Goal: Check status: Check status

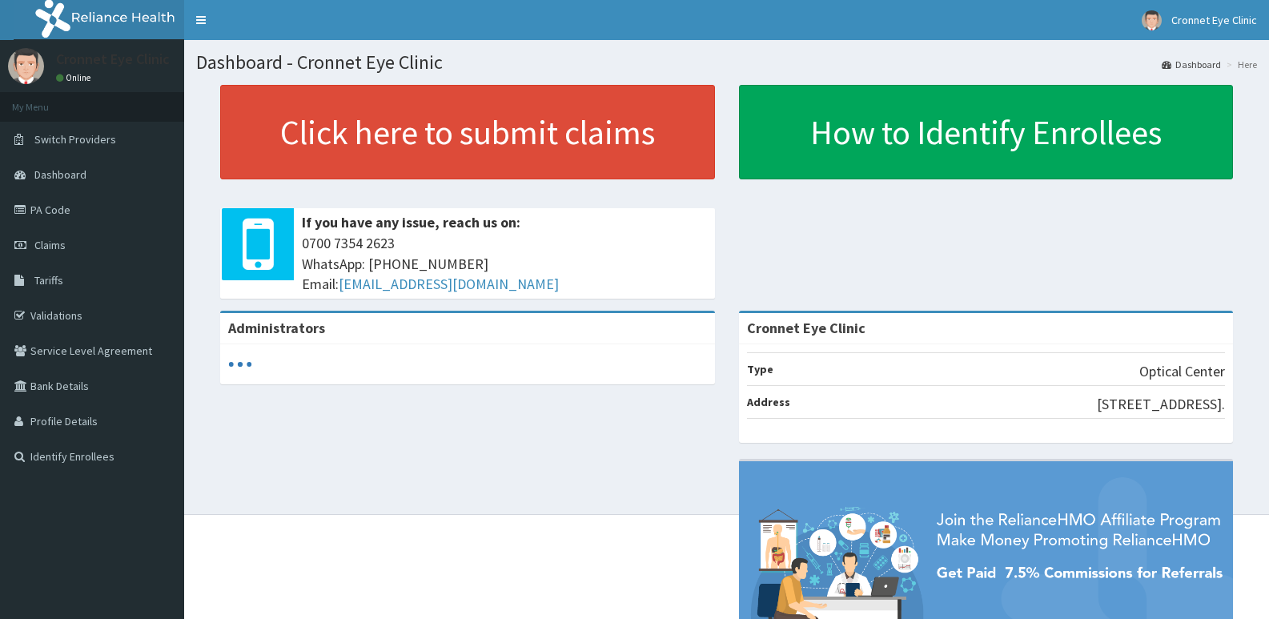
click at [56, 243] on span "Claims" at bounding box center [49, 245] width 31 height 14
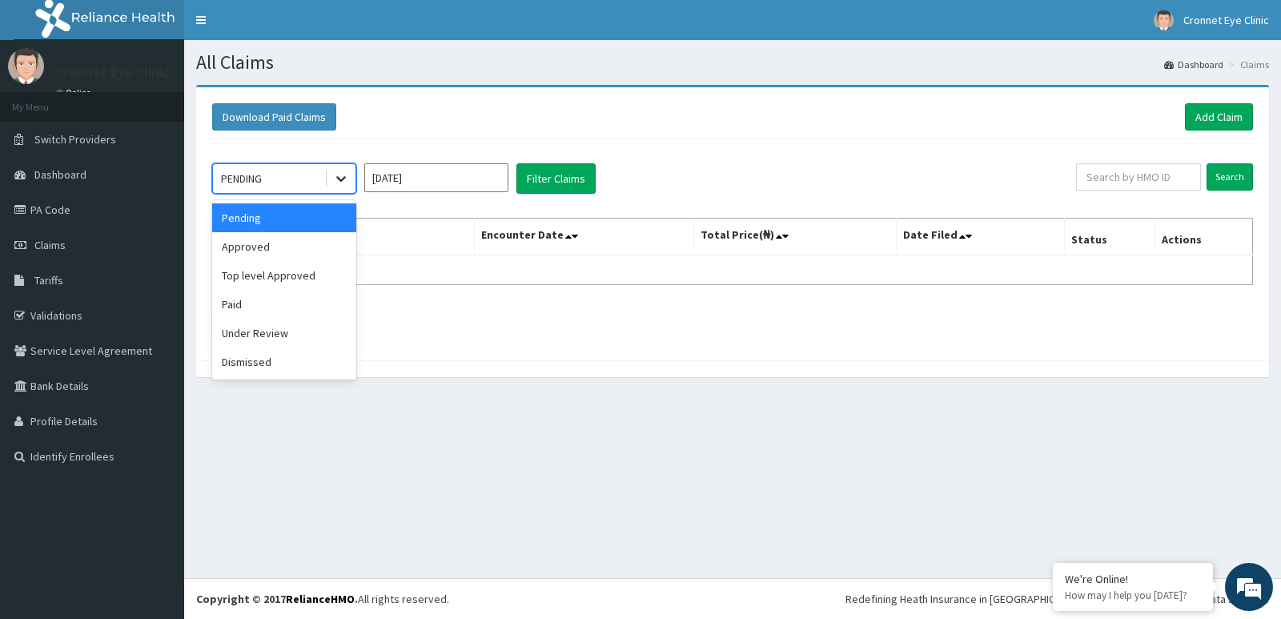
click at [333, 181] on icon at bounding box center [341, 179] width 16 height 16
click at [286, 291] on div "Paid" at bounding box center [284, 304] width 144 height 29
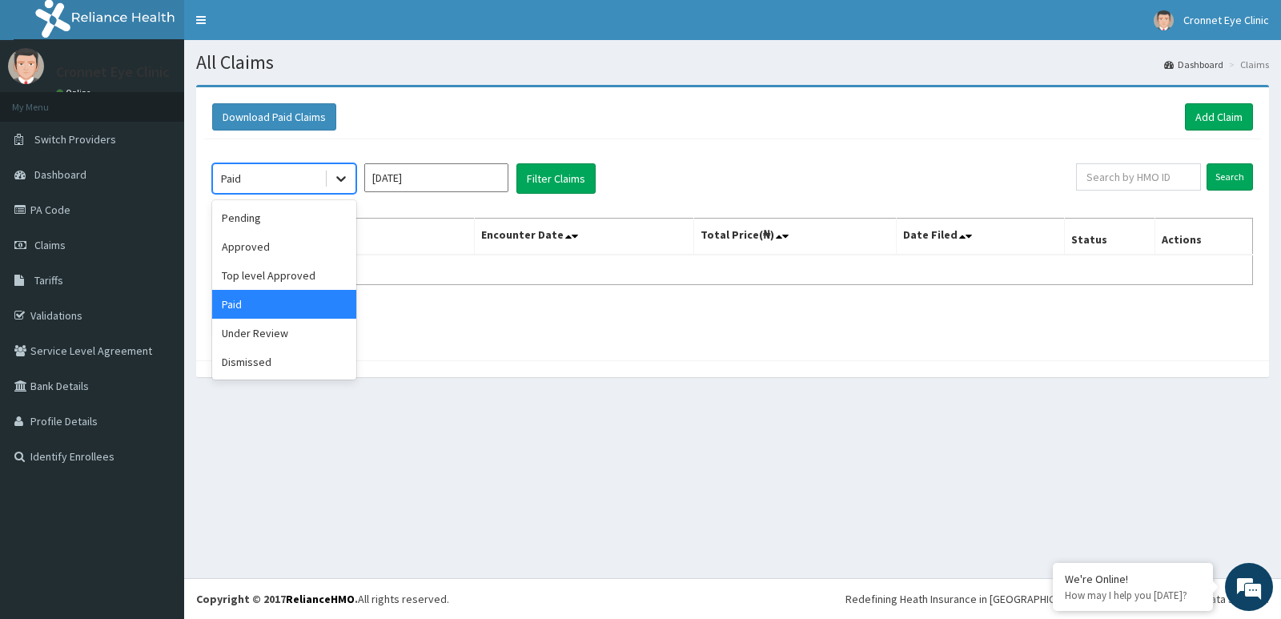
click at [332, 182] on div at bounding box center [341, 178] width 29 height 29
click at [303, 241] on div "Approved" at bounding box center [284, 246] width 144 height 29
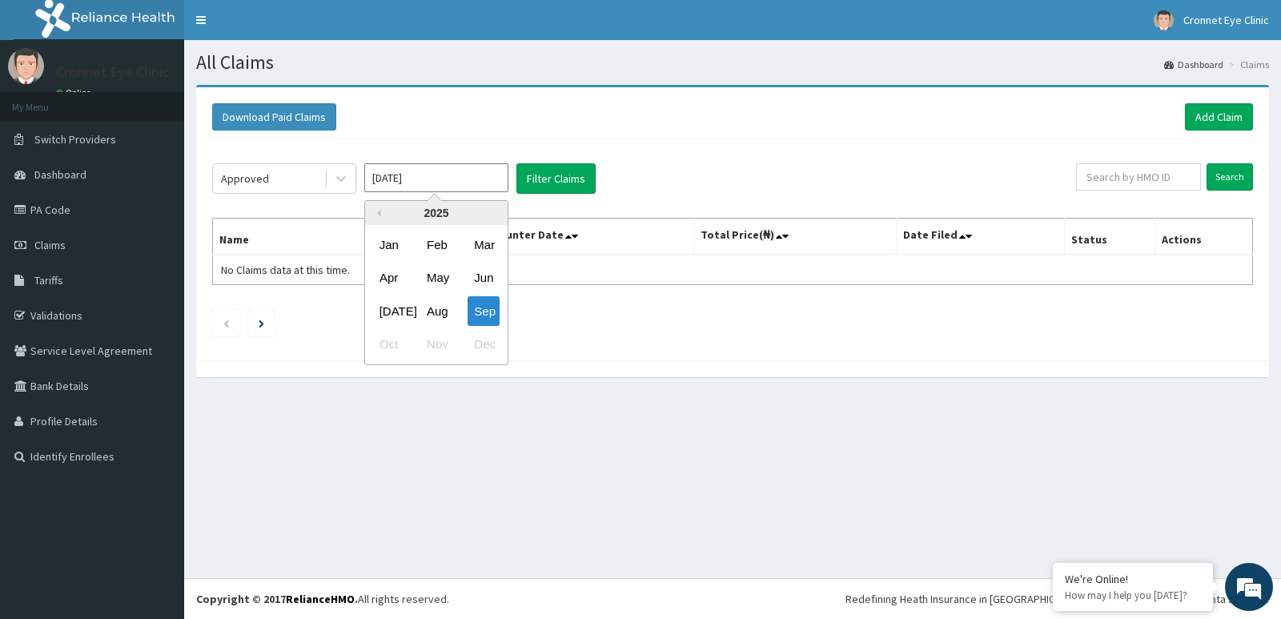
click at [475, 178] on input "Sep 2025" at bounding box center [436, 177] width 144 height 29
click at [427, 317] on div "Aug" at bounding box center [436, 311] width 32 height 30
type input "Aug 2025"
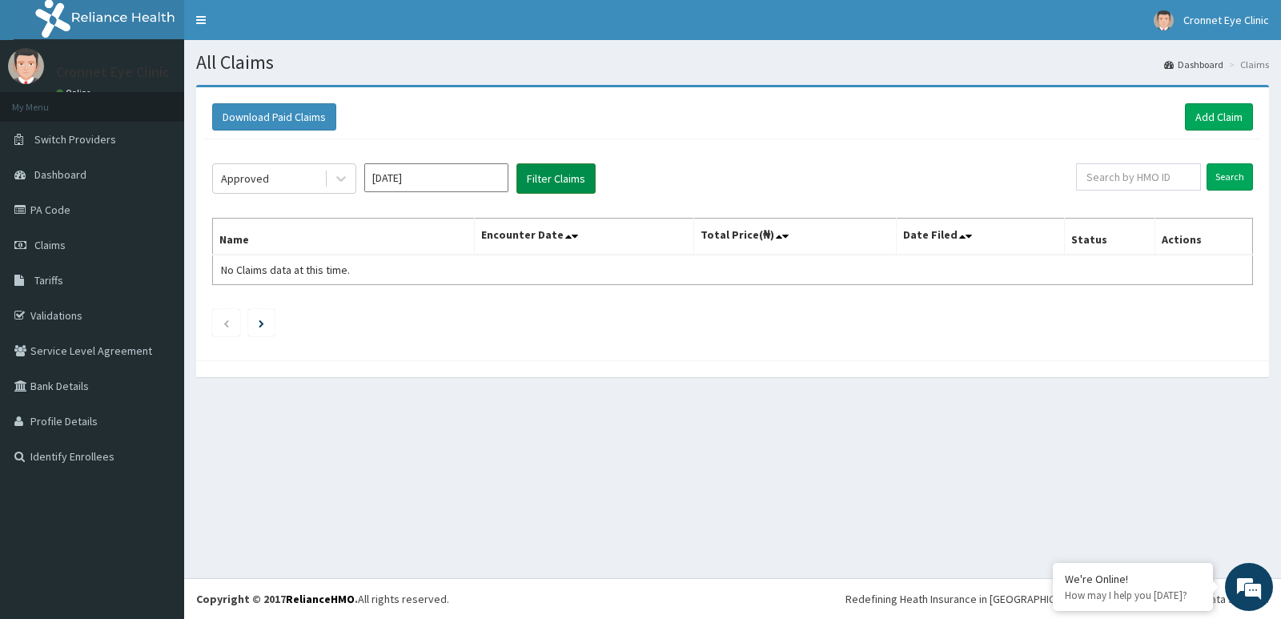
click at [568, 187] on button "Filter Claims" at bounding box center [555, 178] width 79 height 30
click at [569, 172] on button "Filter Claims" at bounding box center [555, 178] width 79 height 30
click at [569, 171] on button "Filter Claims" at bounding box center [555, 178] width 79 height 30
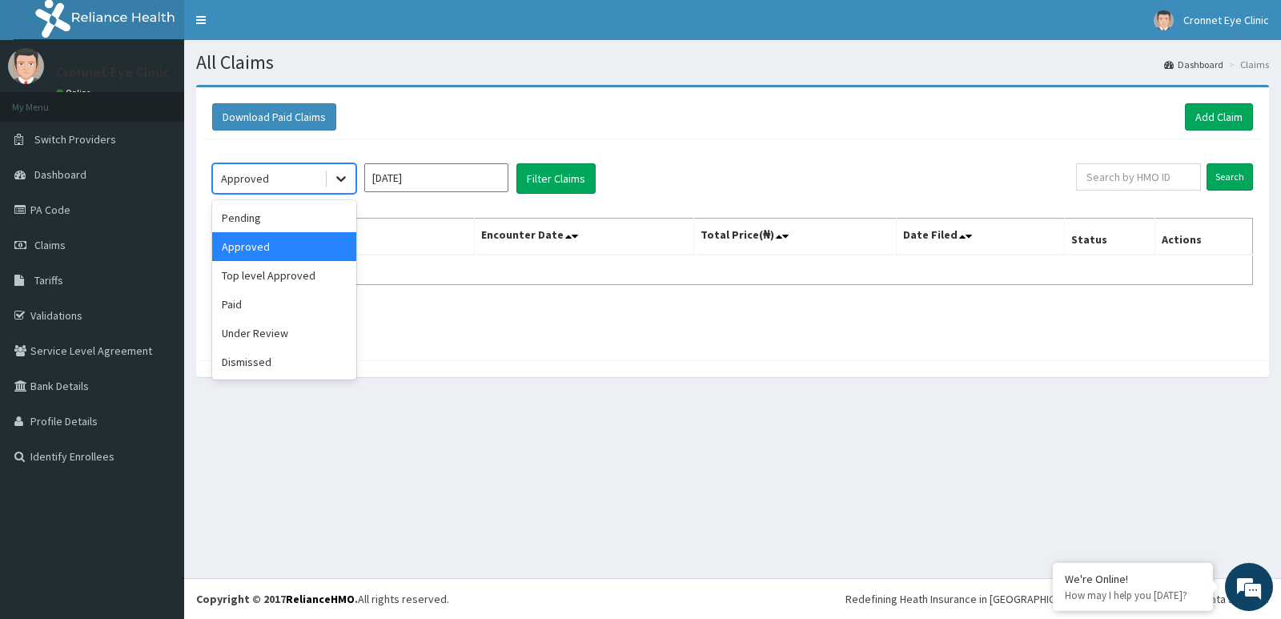
click at [345, 183] on icon at bounding box center [341, 179] width 16 height 16
click at [313, 315] on div "Paid" at bounding box center [284, 304] width 144 height 29
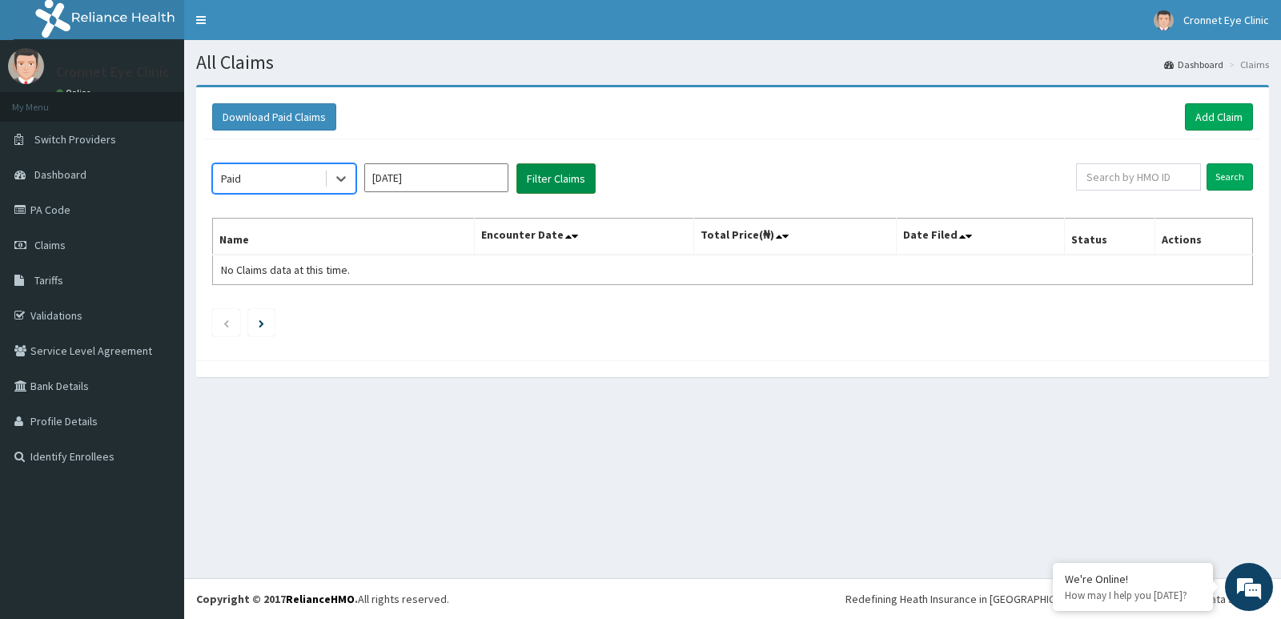
click at [565, 180] on button "Filter Claims" at bounding box center [555, 178] width 79 height 30
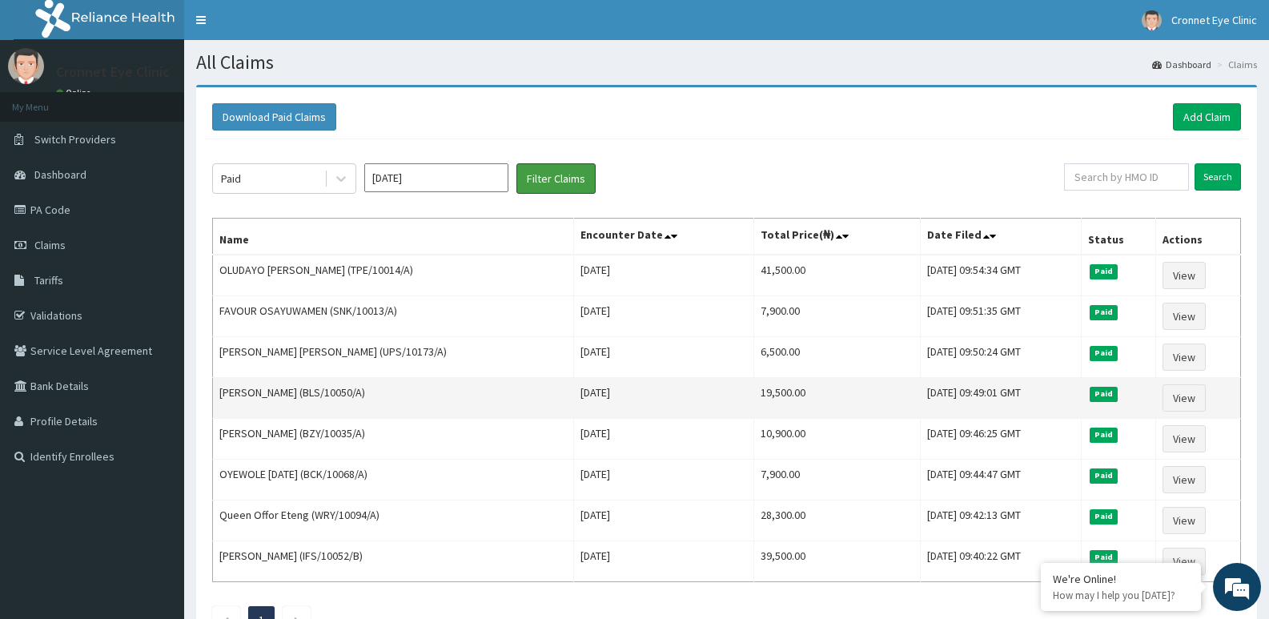
scroll to position [124, 0]
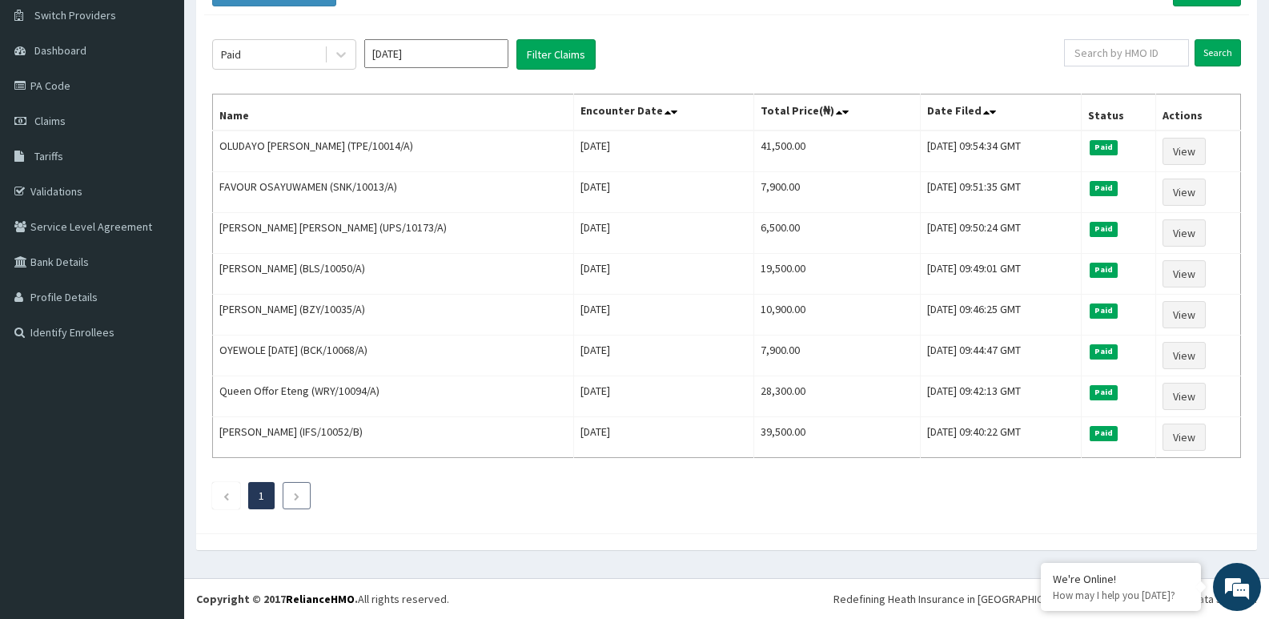
click at [299, 495] on icon "Next page" at bounding box center [296, 497] width 7 height 10
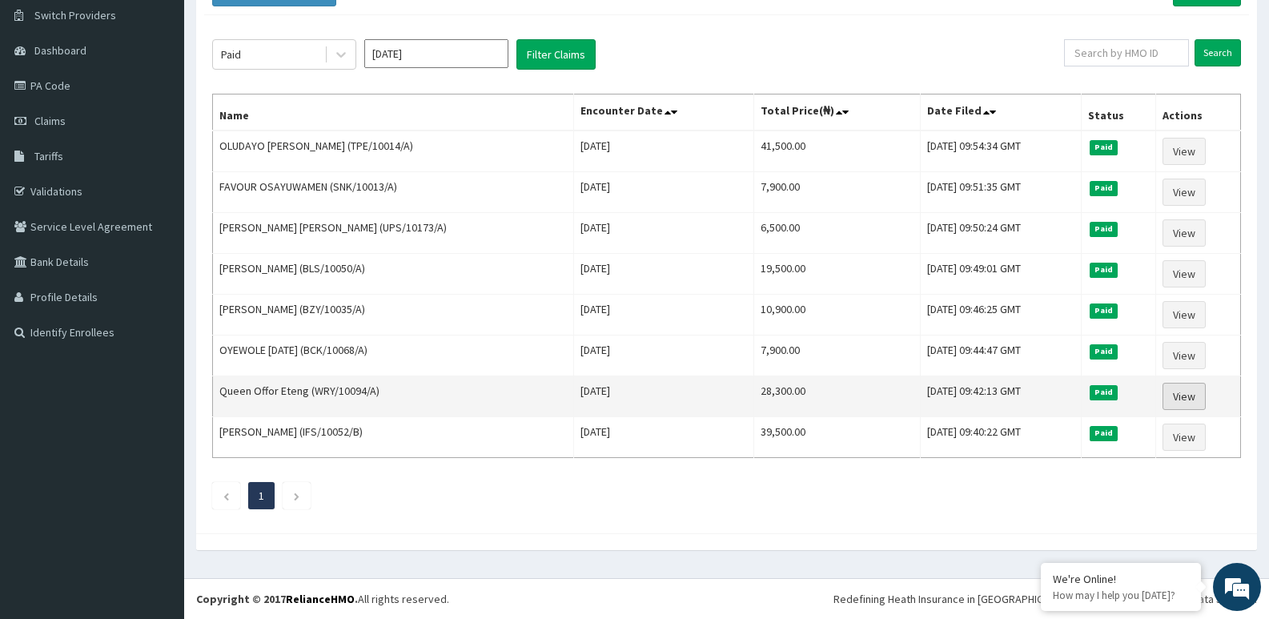
click at [1178, 391] on link "View" at bounding box center [1183, 396] width 43 height 27
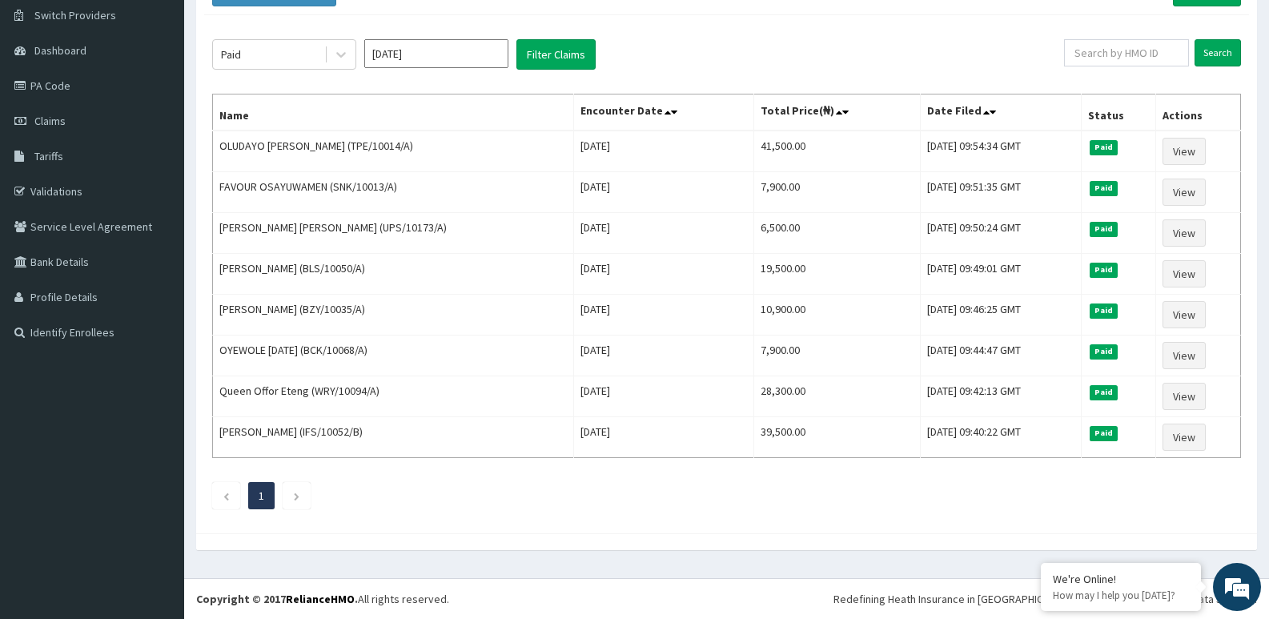
click at [862, 543] on div at bounding box center [726, 541] width 1061 height 17
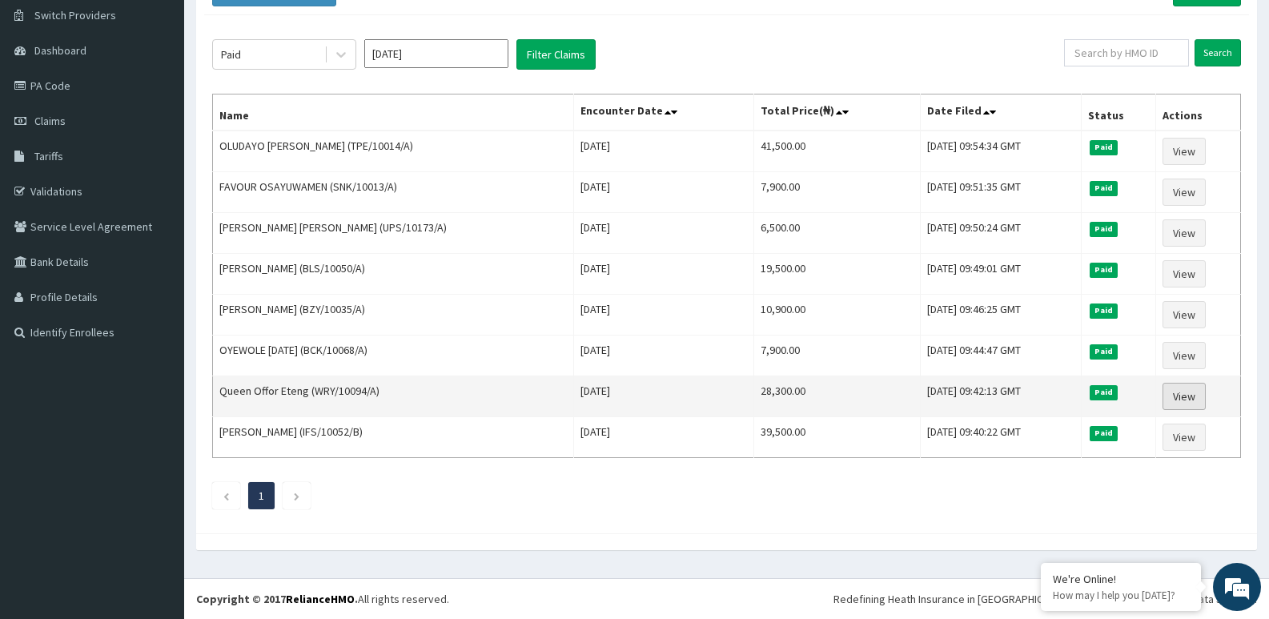
click at [1186, 396] on link "View" at bounding box center [1183, 396] width 43 height 27
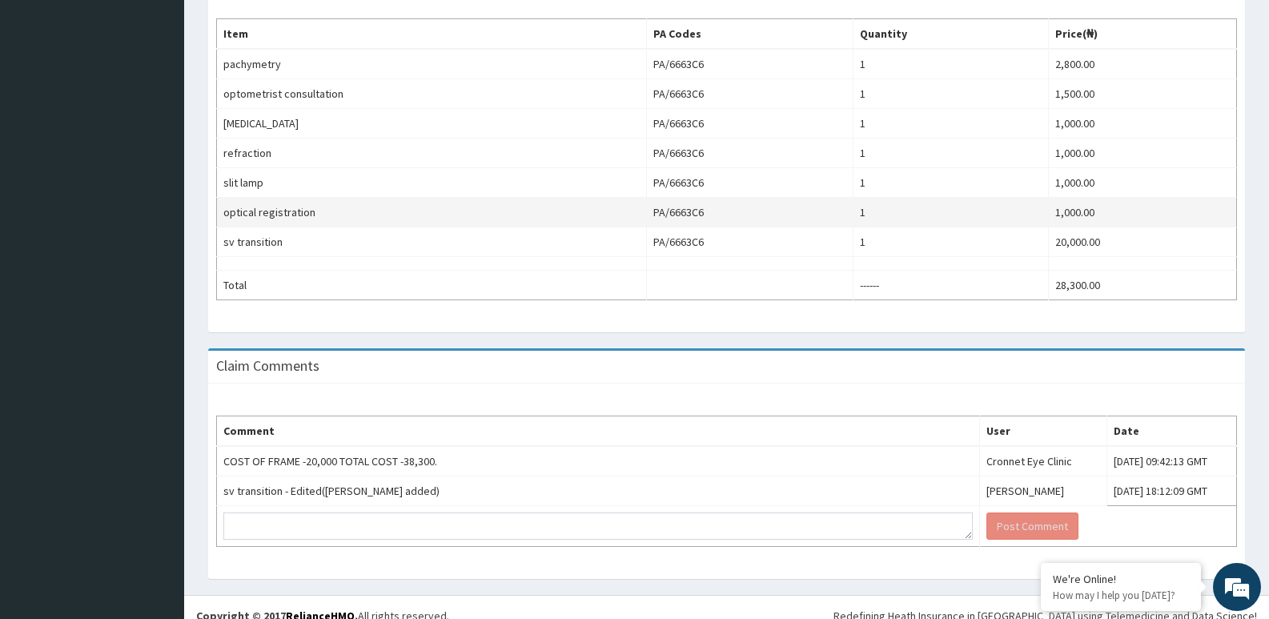
scroll to position [595, 0]
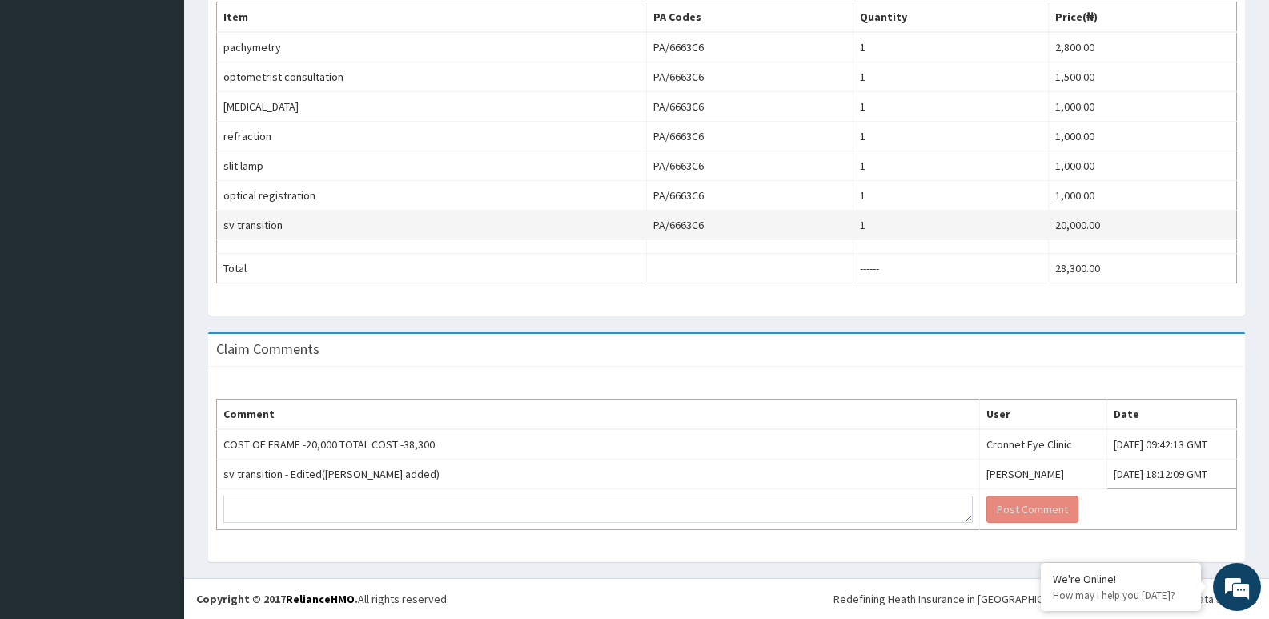
click at [1030, 216] on td "1" at bounding box center [951, 226] width 196 height 30
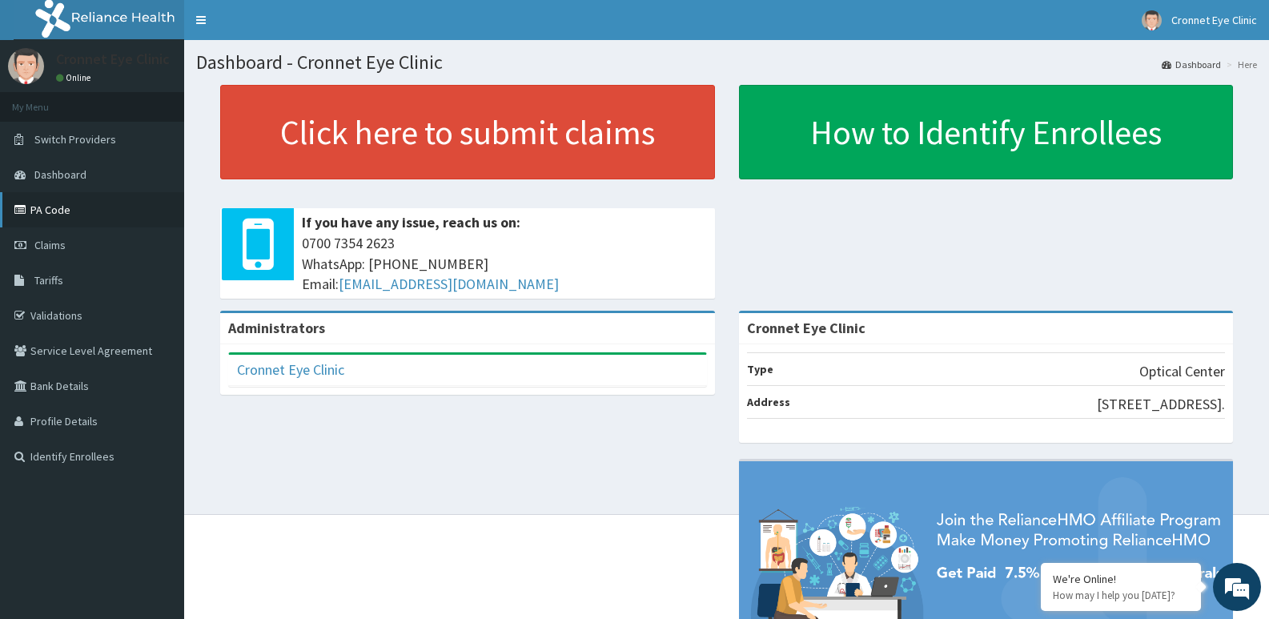
click at [74, 212] on link "PA Code" at bounding box center [92, 209] width 184 height 35
